Goal: Task Accomplishment & Management: Manage account settings

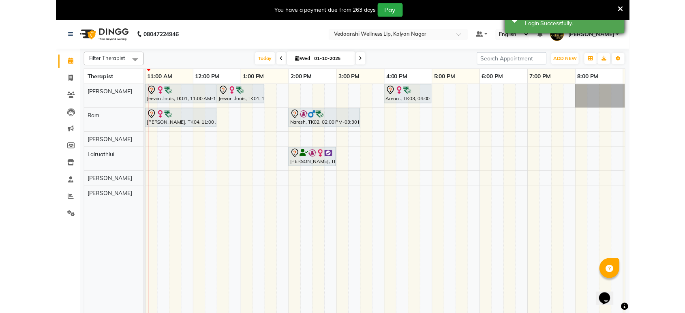
scroll to position [0, 139]
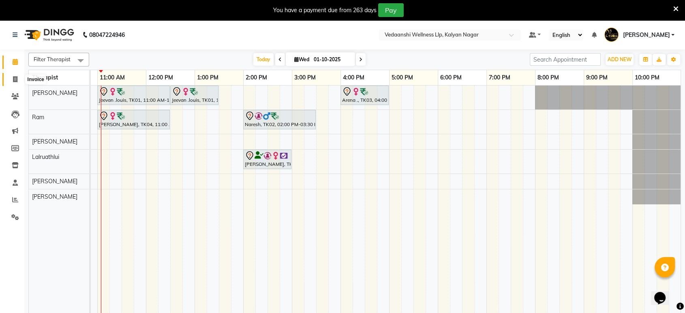
drag, startPoint x: 15, startPoint y: 81, endPoint x: 169, endPoint y: 304, distance: 270.7
click at [15, 81] on icon at bounding box center [15, 79] width 4 height 6
select select "service"
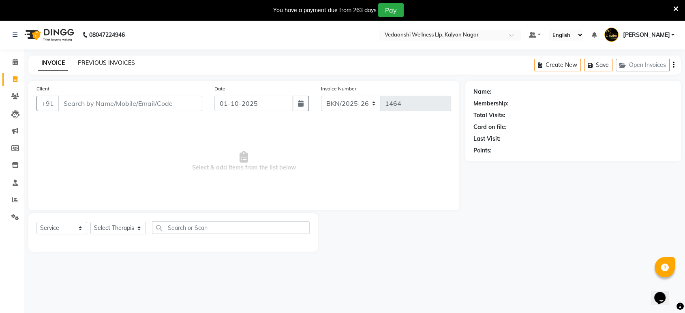
click at [101, 66] on link "PREVIOUS INVOICES" at bounding box center [106, 62] width 57 height 7
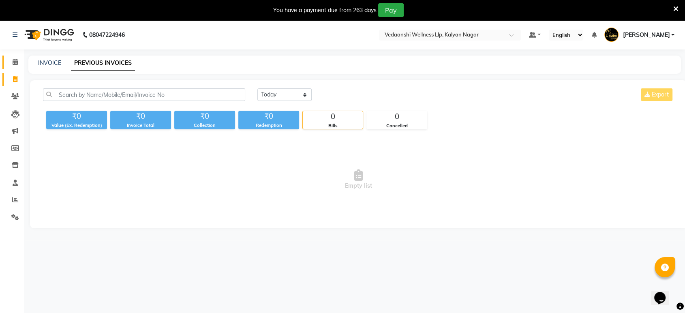
click at [15, 60] on icon at bounding box center [15, 62] width 5 height 6
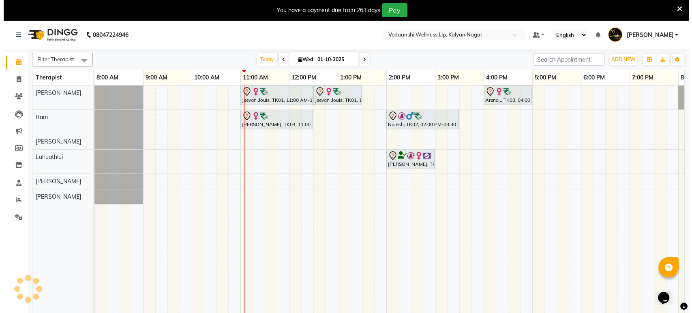
scroll to position [0, 139]
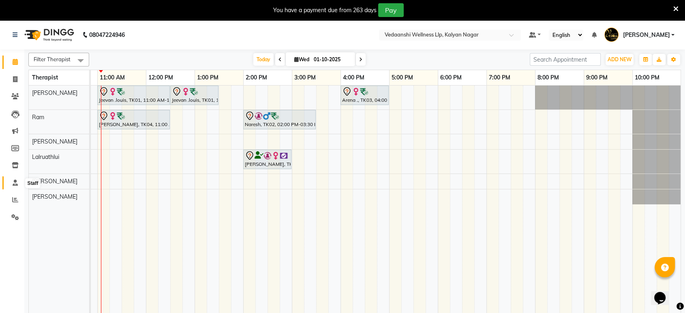
click at [16, 182] on icon at bounding box center [15, 183] width 5 height 6
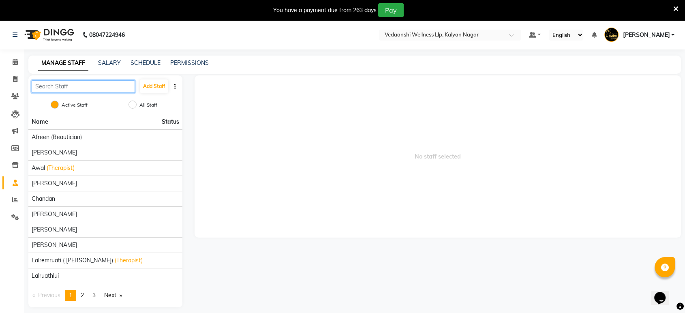
click at [91, 86] on input "text" at bounding box center [83, 86] width 103 height 13
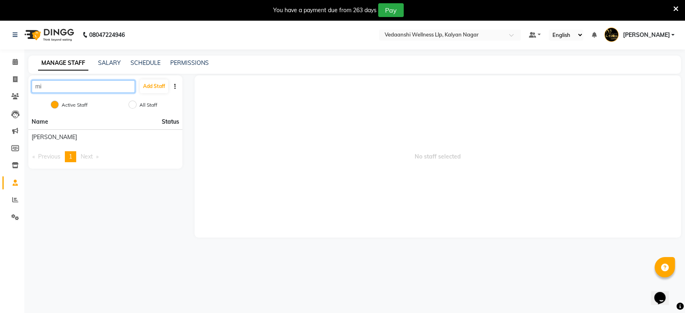
type input "m"
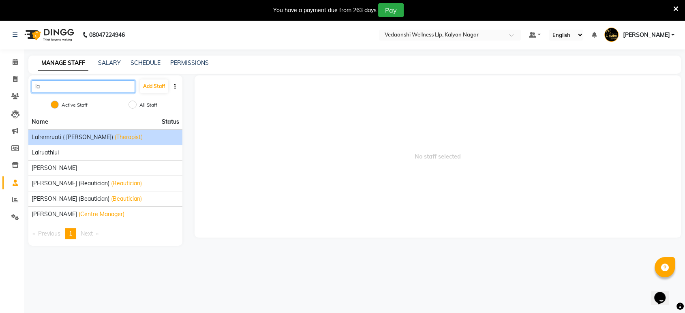
type input "la"
click at [90, 141] on li "Lalremruati ( Mimi) (Therapist)" at bounding box center [105, 136] width 154 height 15
click at [86, 141] on li "Lalremruati ( Mimi) (Therapist)" at bounding box center [105, 136] width 154 height 15
click at [72, 136] on span "Lalremruati ([PERSON_NAME])" at bounding box center [72, 137] width 81 height 9
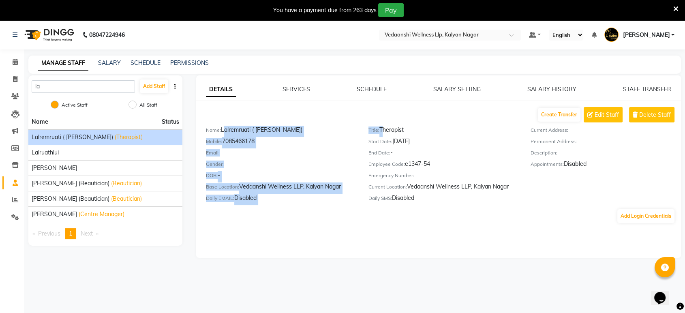
drag, startPoint x: 221, startPoint y: 129, endPoint x: 382, endPoint y: 133, distance: 160.6
click at [382, 133] on div "Name: Lalremruati ( Mimi) Mobile: 7085466178 Email: Gender: DOB: - Base Locatio…" at bounding box center [443, 165] width 487 height 79
click at [590, 111] on span "Edit Staff" at bounding box center [607, 115] width 24 height 9
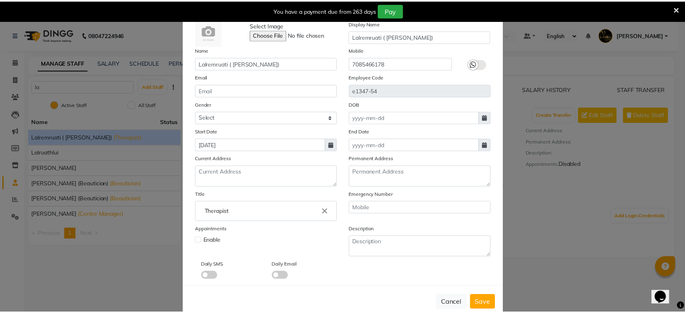
scroll to position [43, 0]
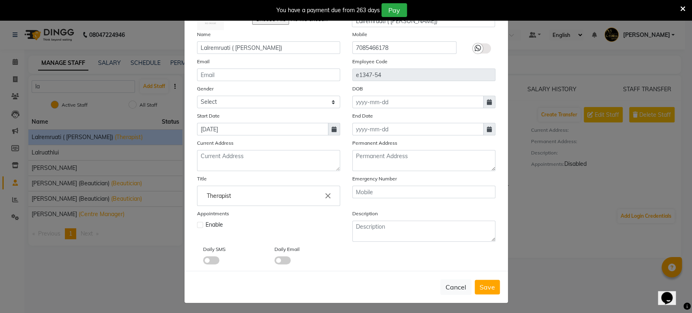
click at [197, 226] on label at bounding box center [200, 225] width 6 height 6
click at [197, 226] on input "checkbox" at bounding box center [199, 223] width 5 height 5
checkbox input "true"
drag, startPoint x: 482, startPoint y: 285, endPoint x: 465, endPoint y: 280, distance: 18.1
click at [482, 285] on span "Save" at bounding box center [487, 287] width 15 height 8
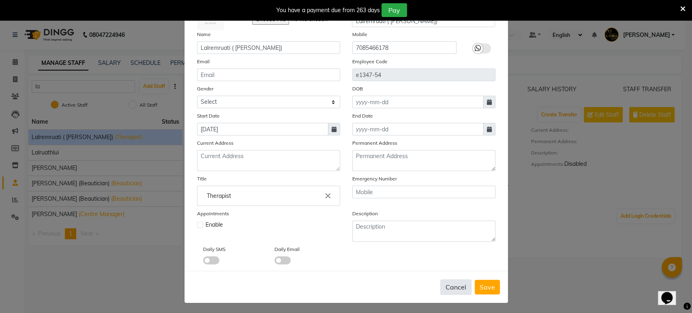
checkbox input "false"
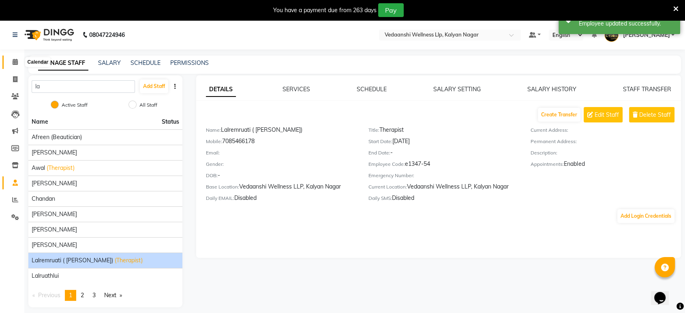
click at [15, 62] on icon at bounding box center [15, 62] width 5 height 6
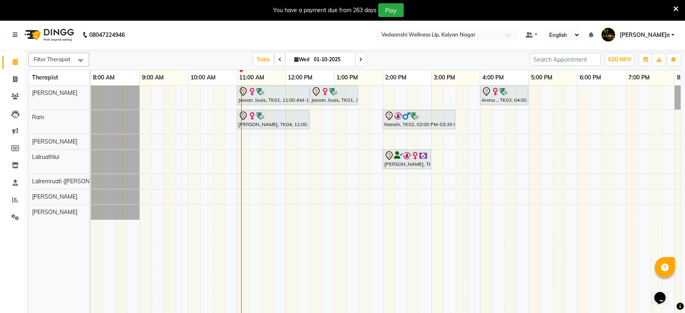
click at [325, 58] on input "01-10-2025" at bounding box center [331, 60] width 41 height 12
select select "10"
select select "2025"
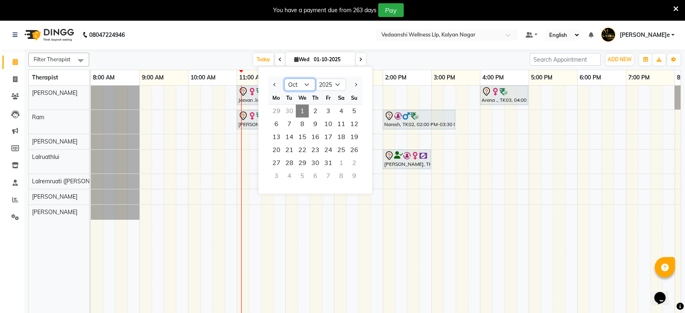
click at [292, 84] on select "Jan Feb Mar Apr May Jun [DATE] Aug Sep Oct Nov Dec" at bounding box center [300, 85] width 31 height 12
select select "4"
click at [285, 79] on select "Jan Feb Mar Apr May Jun [DATE] Aug Sep Oct Nov Dec" at bounding box center [300, 85] width 31 height 12
click at [330, 139] on span "18" at bounding box center [328, 137] width 13 height 13
type input "1[DATE]"
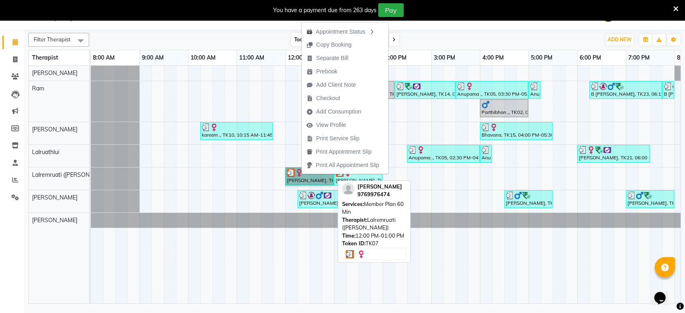
click at [292, 175] on link "[PERSON_NAME], TK07, 12:00 PM-01:00 PM, Member Plan 60 Min" at bounding box center [309, 176] width 48 height 18
select select "3"
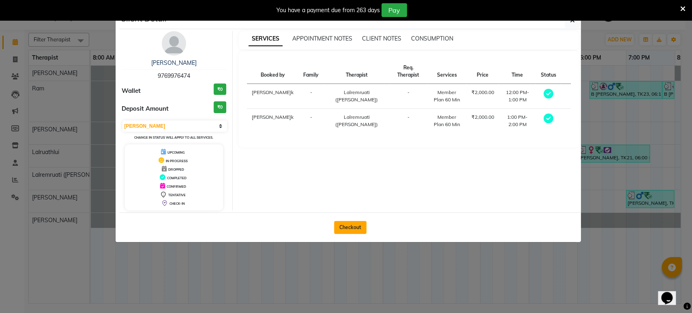
click at [355, 225] on button "Checkout" at bounding box center [350, 227] width 32 height 13
select select "service"
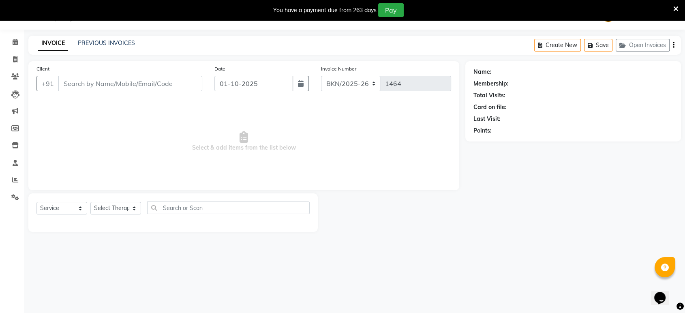
type input "9769976474"
type input "1[DATE]"
select select "68546"
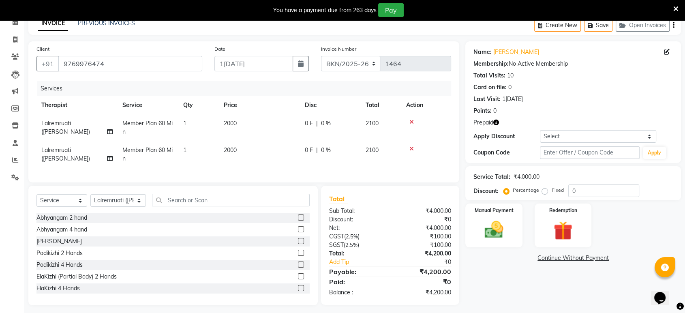
scroll to position [51, 0]
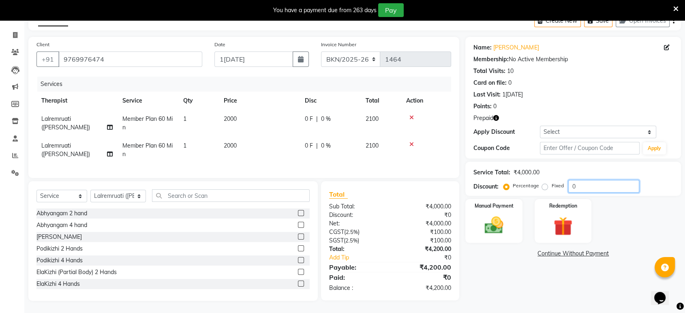
drag, startPoint x: 594, startPoint y: 182, endPoint x: 542, endPoint y: 176, distance: 51.8
click at [542, 180] on div "Percentage Fixed 0" at bounding box center [572, 186] width 134 height 13
type input "50"
click at [567, 221] on img at bounding box center [563, 226] width 32 height 24
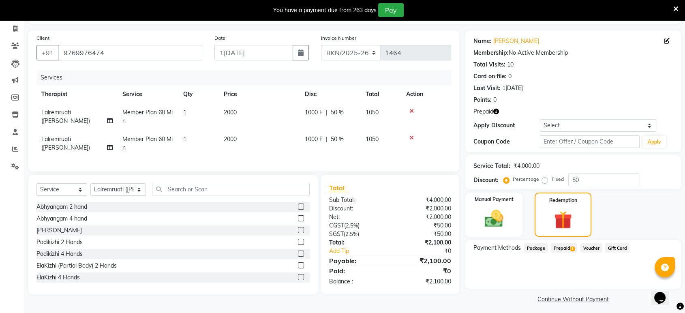
click at [568, 246] on span "Prepaid 1" at bounding box center [564, 247] width 26 height 9
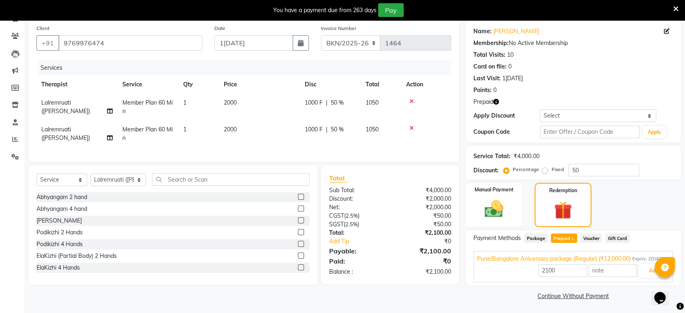
scroll to position [70, 0]
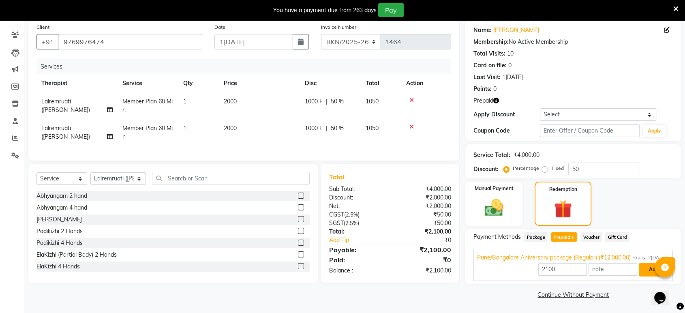
click at [649, 271] on button "Add" at bounding box center [654, 270] width 30 height 14
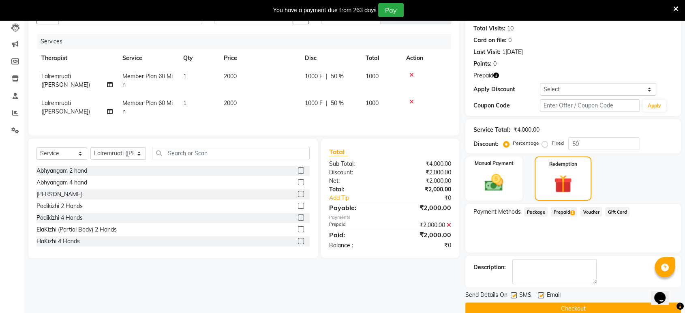
scroll to position [101, 0]
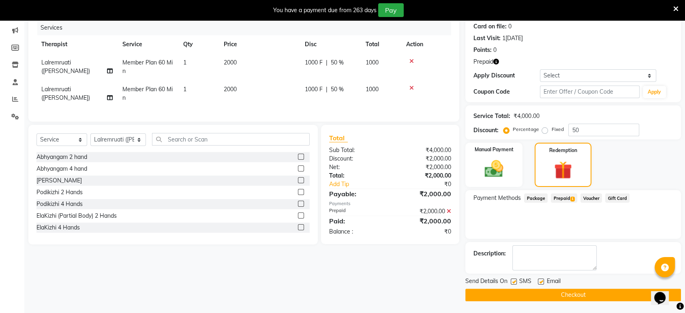
click at [516, 281] on label at bounding box center [514, 282] width 6 height 6
click at [516, 281] on input "checkbox" at bounding box center [513, 281] width 5 height 5
checkbox input "false"
click at [541, 281] on label at bounding box center [541, 282] width 6 height 6
click at [541, 281] on input "checkbox" at bounding box center [540, 281] width 5 height 5
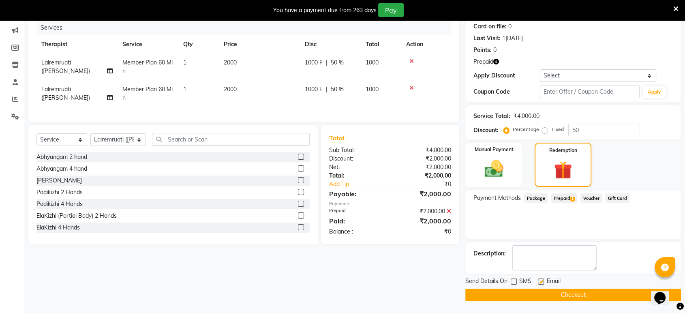
checkbox input "false"
click at [542, 291] on button "Checkout" at bounding box center [573, 295] width 216 height 13
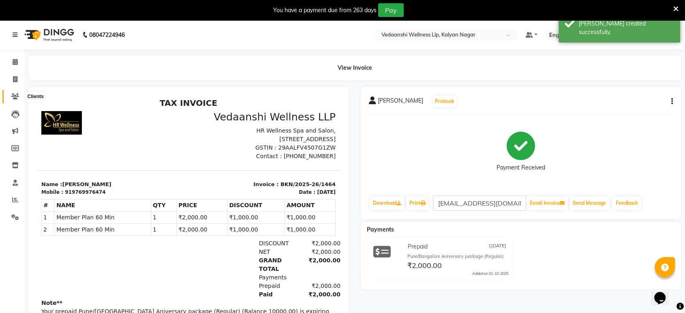
click at [13, 95] on icon at bounding box center [15, 96] width 8 height 6
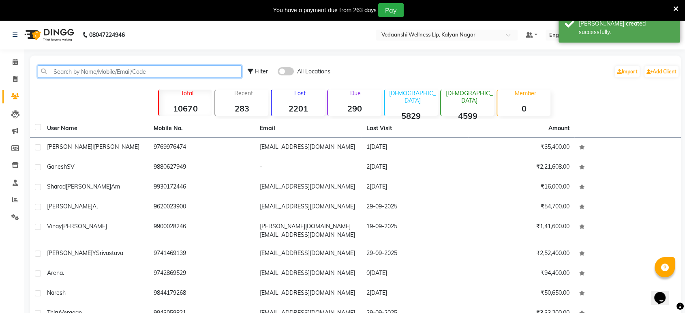
click at [75, 74] on input "text" at bounding box center [140, 71] width 204 height 13
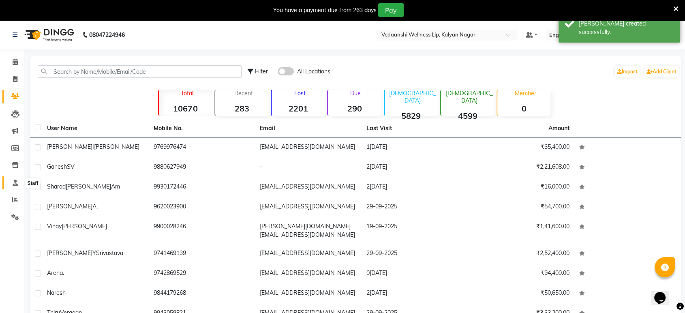
click at [15, 185] on icon at bounding box center [15, 183] width 5 height 6
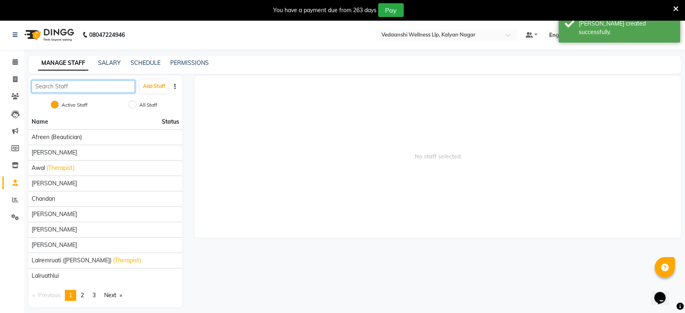
click at [65, 87] on input "text" at bounding box center [83, 86] width 103 height 13
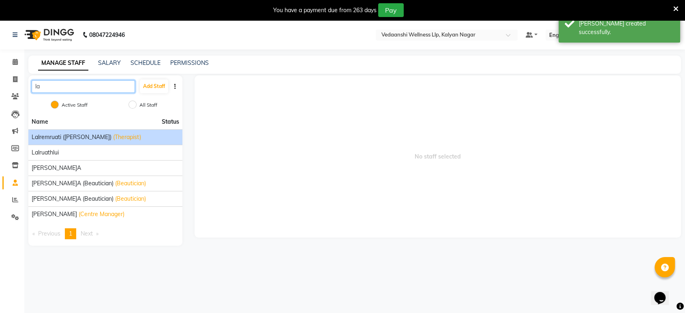
type input "la"
click at [60, 139] on span "Lalremruati ([PERSON_NAME])" at bounding box center [72, 137] width 80 height 9
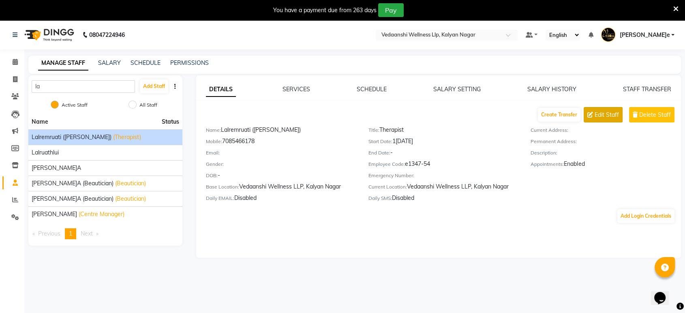
click at [610, 116] on span "Edit Staff" at bounding box center [607, 115] width 24 height 9
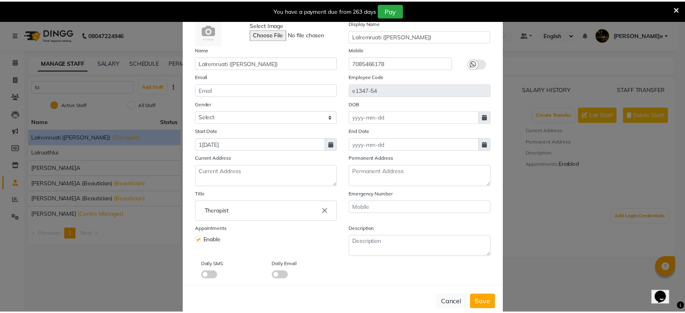
scroll to position [43, 0]
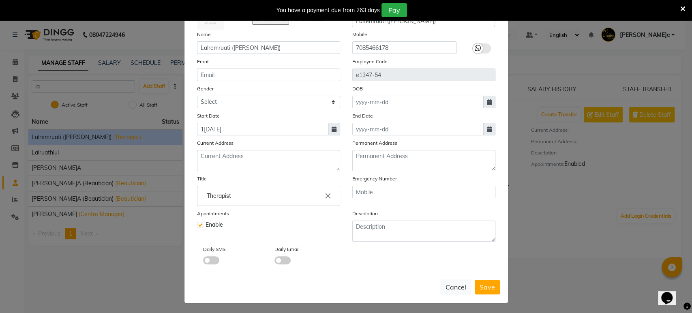
click at [198, 226] on label at bounding box center [200, 225] width 6 height 6
click at [198, 226] on input "checkbox" at bounding box center [199, 223] width 5 height 5
checkbox input "false"
click at [481, 285] on span "Save" at bounding box center [487, 287] width 15 height 8
